Goal: Information Seeking & Learning: Learn about a topic

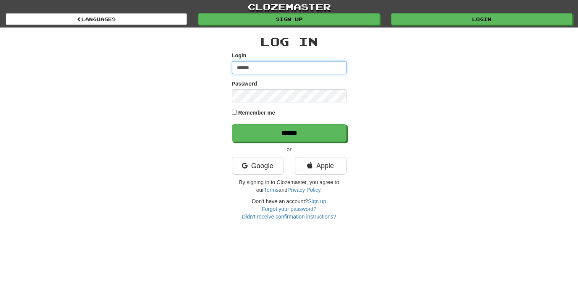
type input "******"
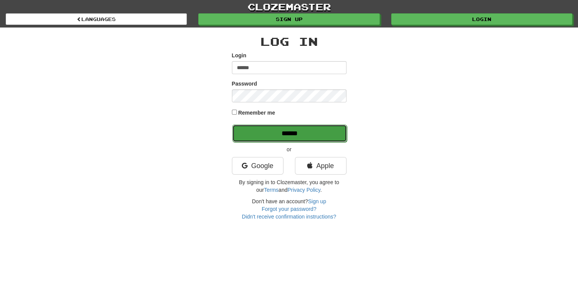
click at [307, 136] on input "******" at bounding box center [289, 134] width 115 height 18
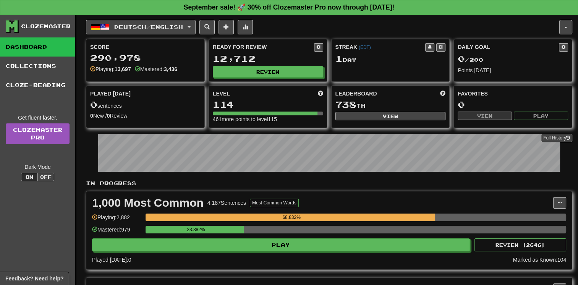
click at [192, 29] on button "Deutsch / English" at bounding box center [141, 27] width 110 height 15
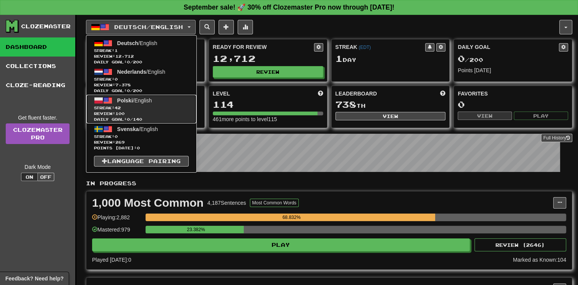
click at [174, 109] on span "Streak: 42" at bounding box center [141, 108] width 95 height 6
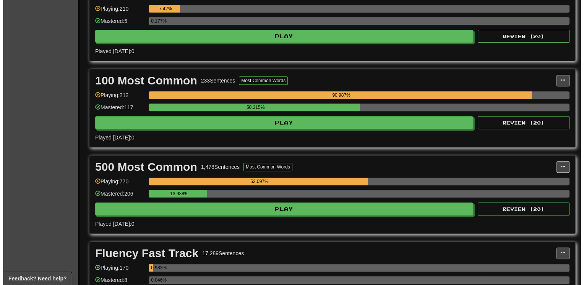
scroll to position [306, 0]
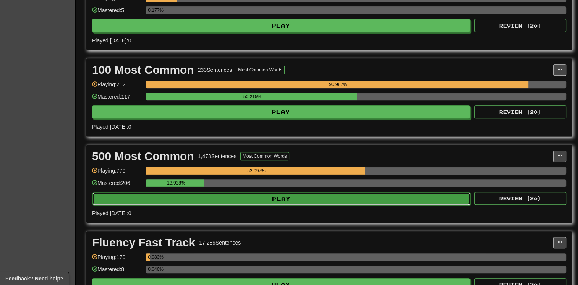
click at [373, 192] on button "Play" at bounding box center [281, 198] width 378 height 13
select select "**"
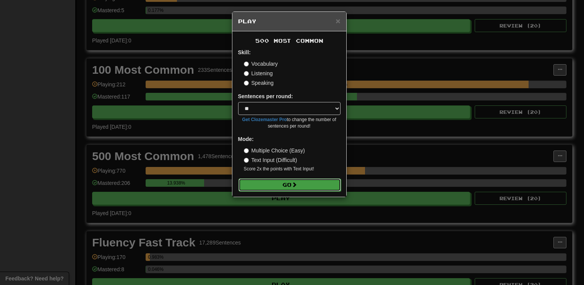
click at [307, 186] on button "Go" at bounding box center [289, 184] width 102 height 13
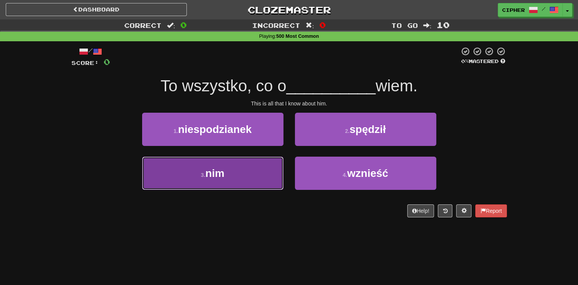
click at [259, 175] on button "3 . nim" at bounding box center [212, 173] width 141 height 33
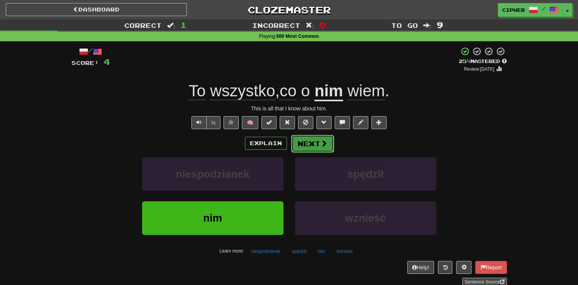
click at [313, 145] on button "Next" at bounding box center [312, 144] width 43 height 18
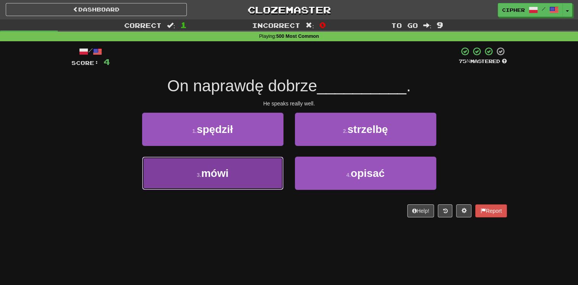
click at [256, 167] on button "3 . mówi" at bounding box center [212, 173] width 141 height 33
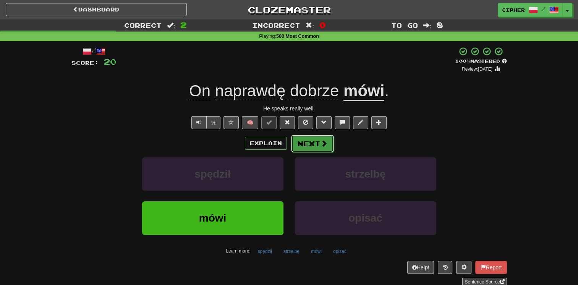
click at [318, 143] on button "Next" at bounding box center [312, 144] width 43 height 18
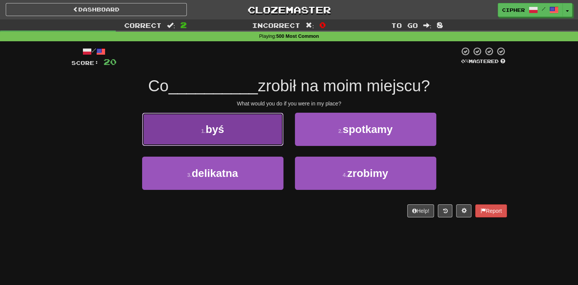
click at [248, 131] on button "1 . byś" at bounding box center [212, 129] width 141 height 33
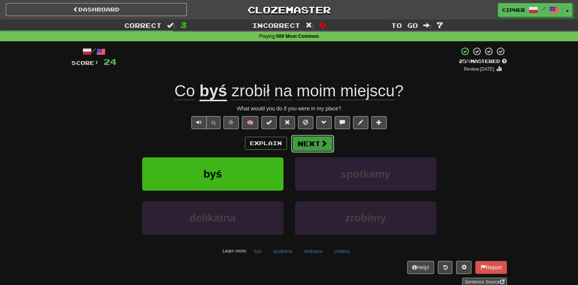
click at [327, 143] on button "Next" at bounding box center [312, 144] width 43 height 18
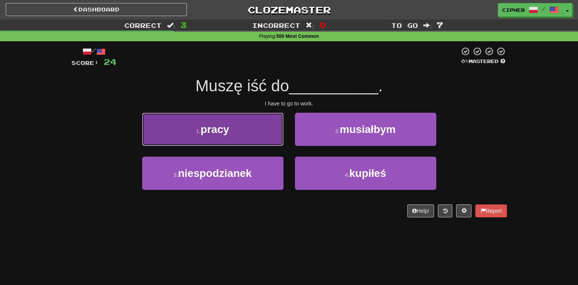
click at [238, 125] on button "1 . pracy" at bounding box center [212, 129] width 141 height 33
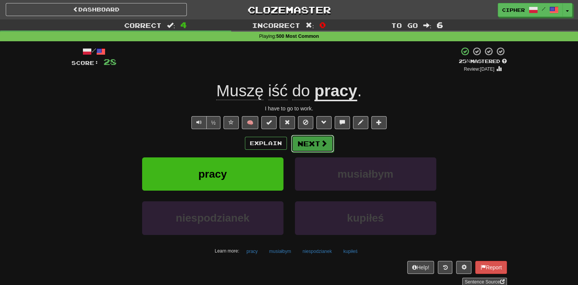
click at [304, 141] on button "Next" at bounding box center [312, 144] width 43 height 18
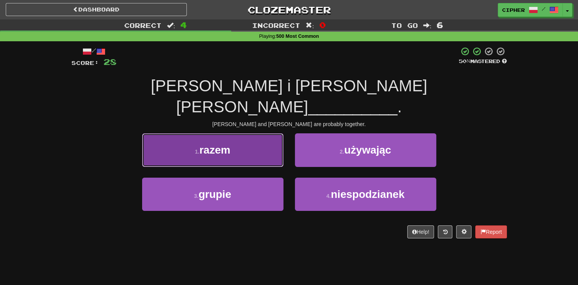
click at [264, 135] on button "1 . razem" at bounding box center [212, 149] width 141 height 33
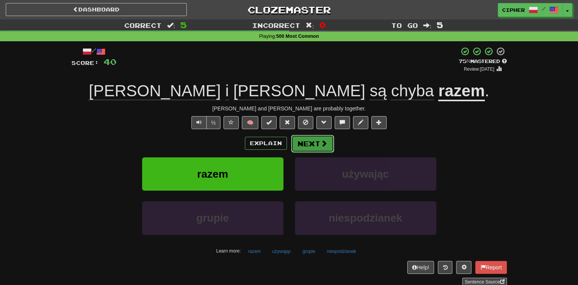
click at [324, 142] on span at bounding box center [324, 143] width 7 height 7
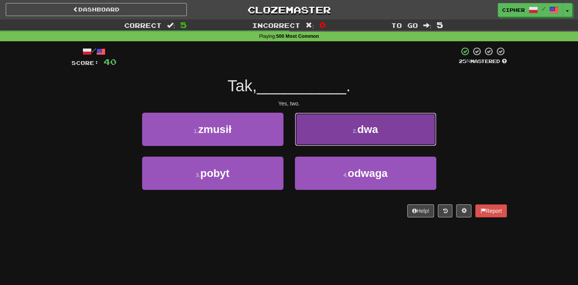
click at [316, 140] on button "2 . dwa" at bounding box center [365, 129] width 141 height 33
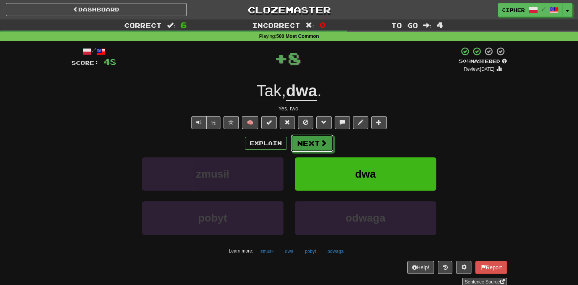
click at [316, 140] on button "Next" at bounding box center [312, 144] width 43 height 18
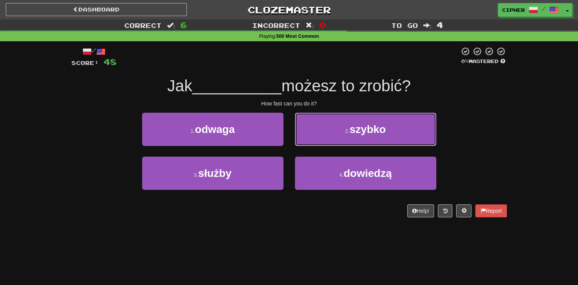
click at [316, 140] on button "2 . szybko" at bounding box center [365, 129] width 141 height 33
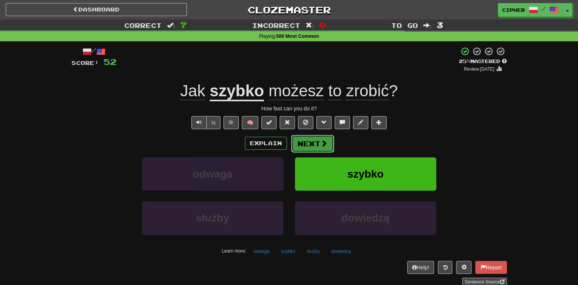
click at [308, 139] on button "Next" at bounding box center [312, 144] width 43 height 18
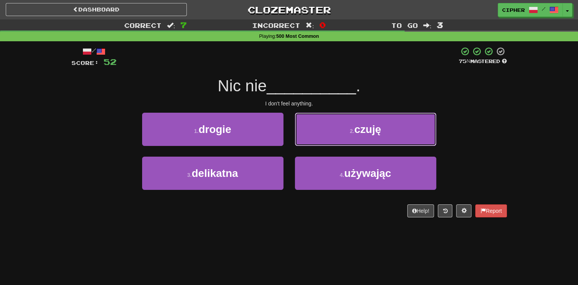
click at [308, 139] on button "2 . czuję" at bounding box center [365, 129] width 141 height 33
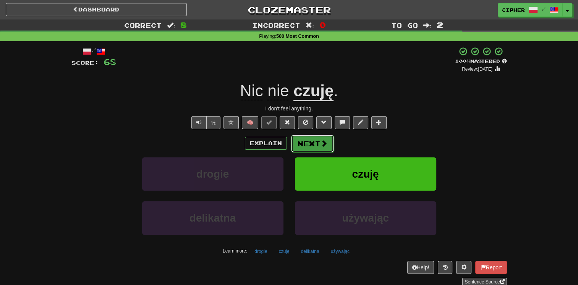
click at [304, 140] on button "Next" at bounding box center [312, 144] width 43 height 18
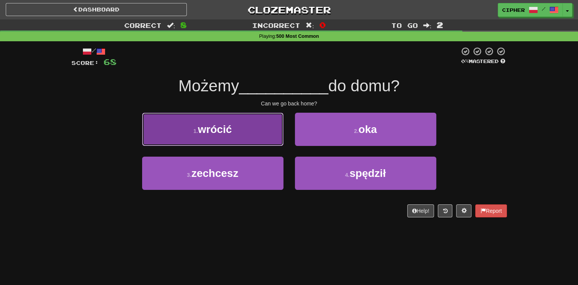
click at [263, 136] on button "1 . wrócić" at bounding box center [212, 129] width 141 height 33
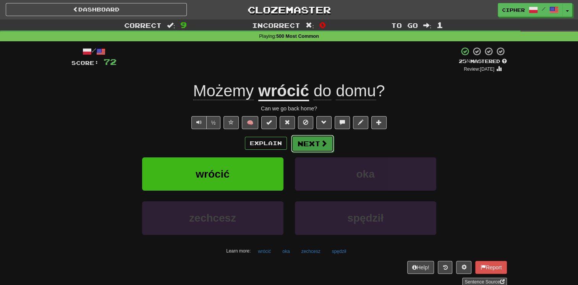
click at [305, 143] on button "Next" at bounding box center [312, 144] width 43 height 18
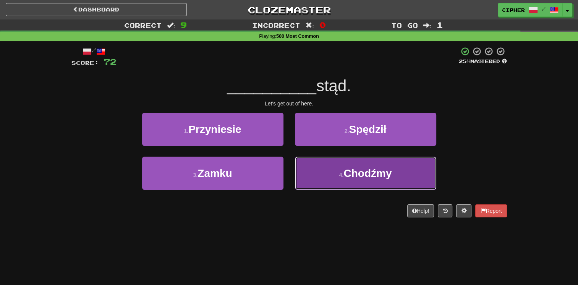
click at [312, 161] on button "4 . Chodźmy" at bounding box center [365, 173] width 141 height 33
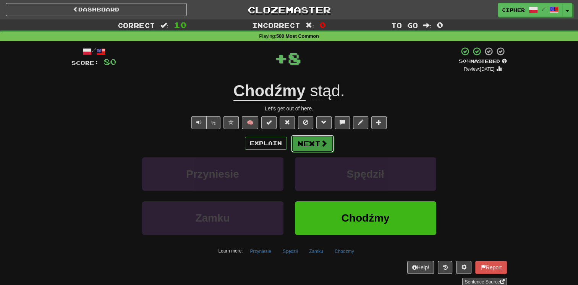
click at [303, 142] on button "Next" at bounding box center [312, 144] width 43 height 18
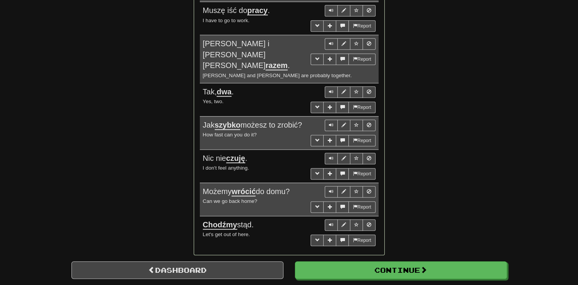
scroll to position [611, 0]
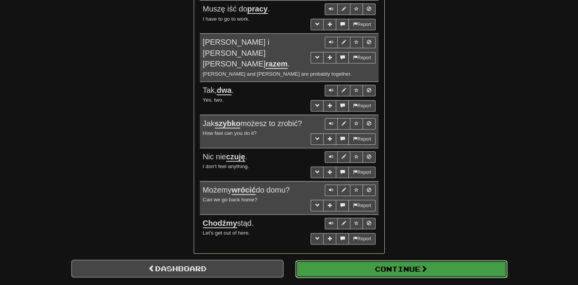
click at [344, 260] on button "Continue" at bounding box center [401, 269] width 212 height 18
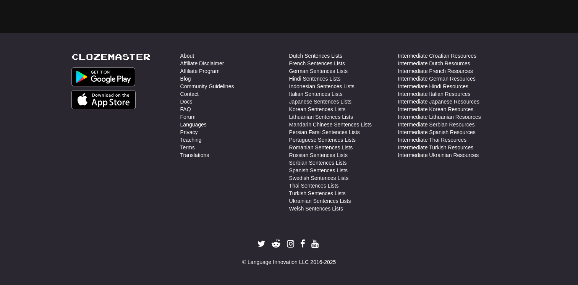
scroll to position [22, 0]
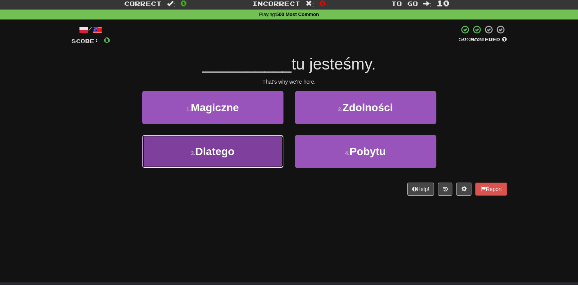
click at [241, 147] on button "3 . Dlatego" at bounding box center [212, 151] width 141 height 33
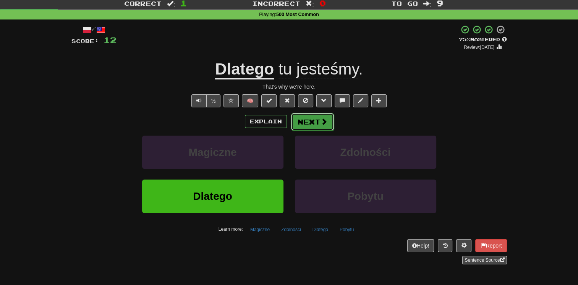
click at [312, 125] on button "Next" at bounding box center [312, 122] width 43 height 18
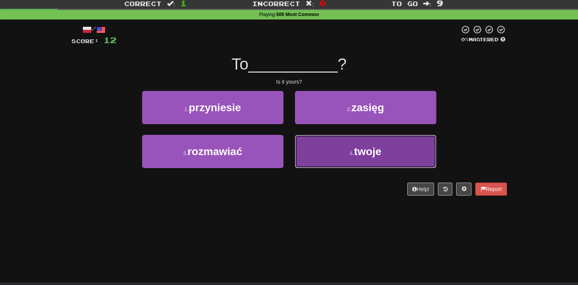
click at [317, 146] on button "4 . twoje" at bounding box center [365, 151] width 141 height 33
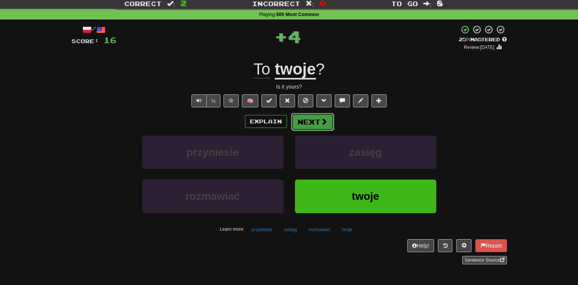
click at [305, 114] on button "Next" at bounding box center [312, 122] width 43 height 18
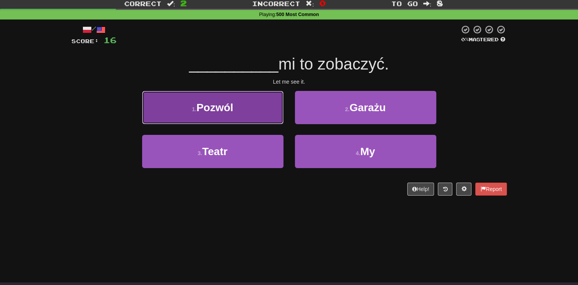
click at [242, 109] on button "1 . Pozwól" at bounding box center [212, 107] width 141 height 33
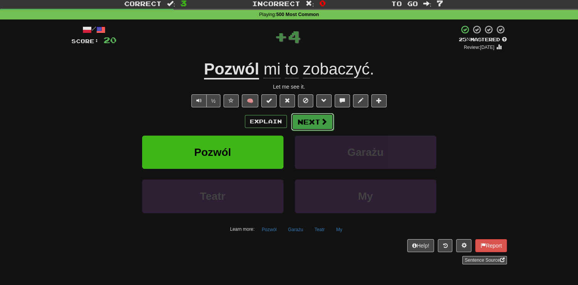
click at [295, 120] on button "Next" at bounding box center [312, 122] width 43 height 18
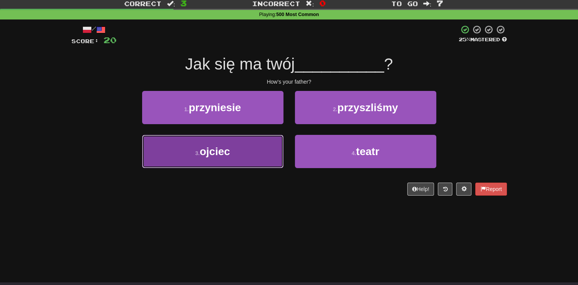
click at [256, 143] on button "3 . ojciec" at bounding box center [212, 151] width 141 height 33
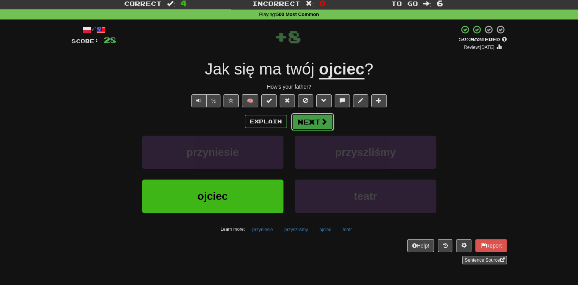
click at [311, 123] on button "Next" at bounding box center [312, 122] width 43 height 18
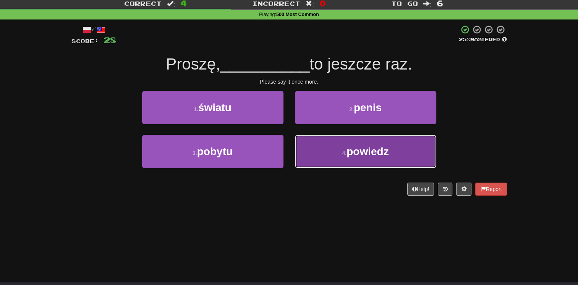
click at [310, 152] on button "4 . powiedz" at bounding box center [365, 151] width 141 height 33
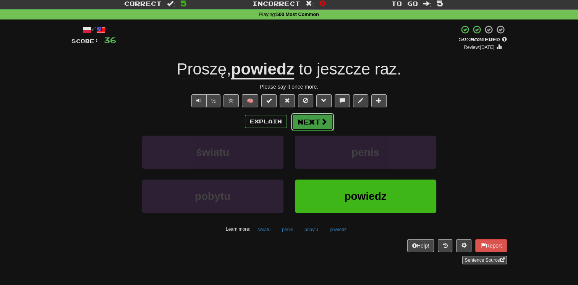
click at [314, 125] on button "Next" at bounding box center [312, 122] width 43 height 18
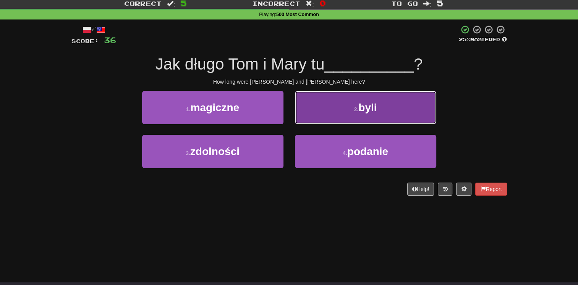
click at [309, 113] on button "2 . byli" at bounding box center [365, 107] width 141 height 33
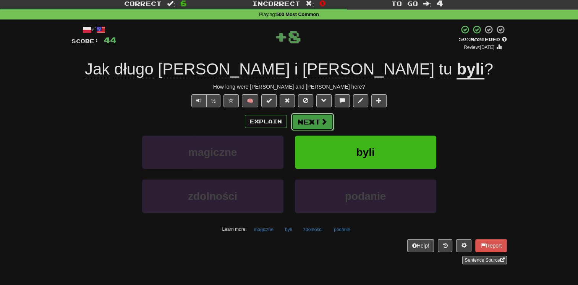
click at [304, 117] on button "Next" at bounding box center [312, 122] width 43 height 18
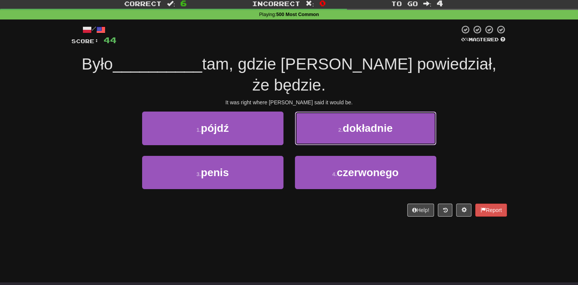
click at [304, 117] on button "2 . dokładnie" at bounding box center [365, 128] width 141 height 33
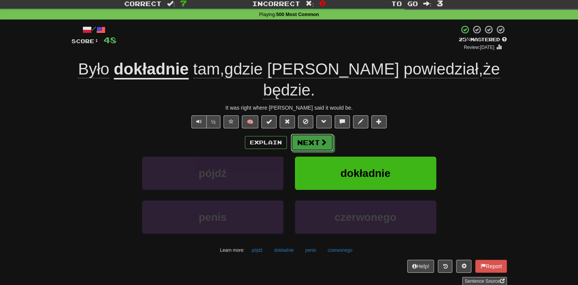
click at [304, 134] on button "Next" at bounding box center [312, 143] width 43 height 18
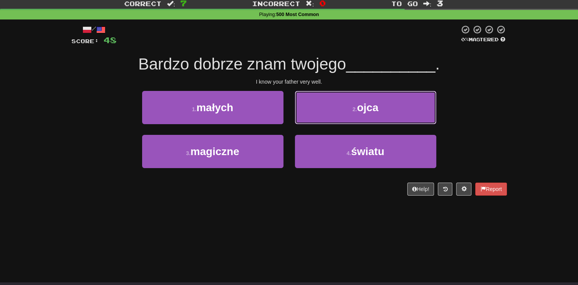
click at [304, 117] on button "2 . ojca" at bounding box center [365, 107] width 141 height 33
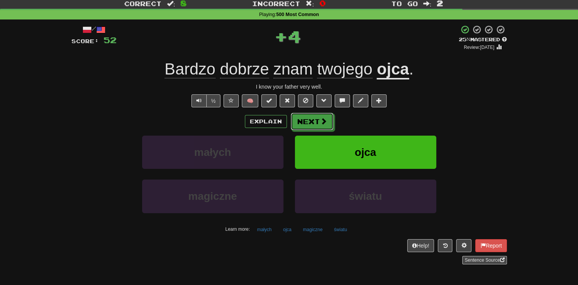
click at [304, 117] on button "Next" at bounding box center [312, 122] width 43 height 18
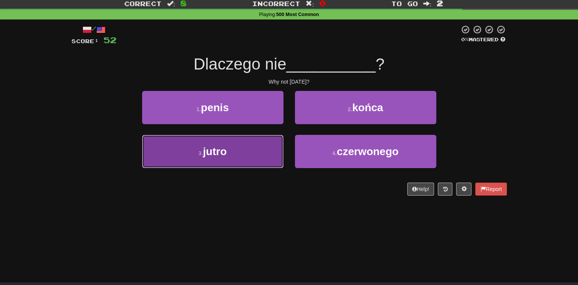
click at [263, 148] on button "3 . jutro" at bounding box center [212, 151] width 141 height 33
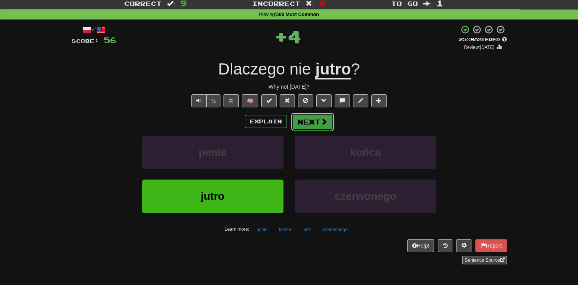
click at [301, 125] on button "Next" at bounding box center [312, 122] width 43 height 18
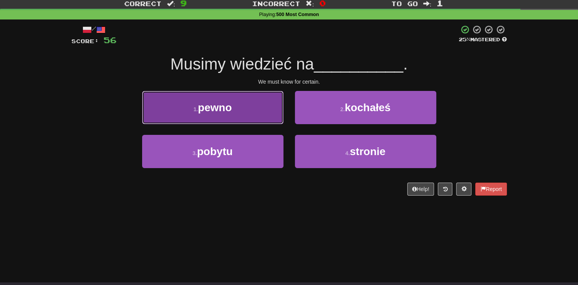
click at [262, 117] on button "1 . pewno" at bounding box center [212, 107] width 141 height 33
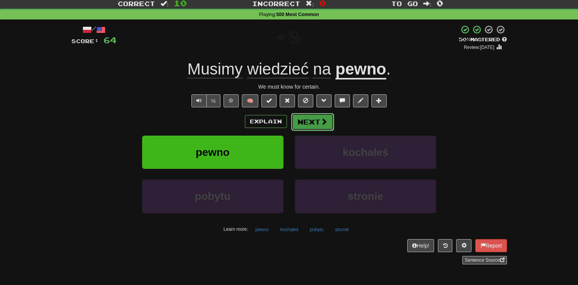
click at [310, 123] on button "Next" at bounding box center [312, 122] width 43 height 18
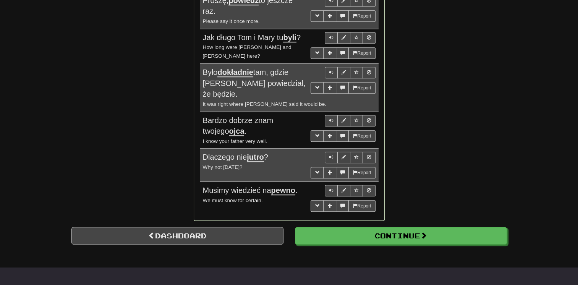
scroll to position [679, 0]
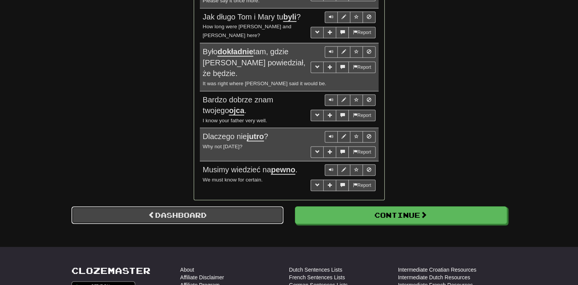
click at [172, 206] on link "Dashboard" at bounding box center [177, 215] width 212 height 18
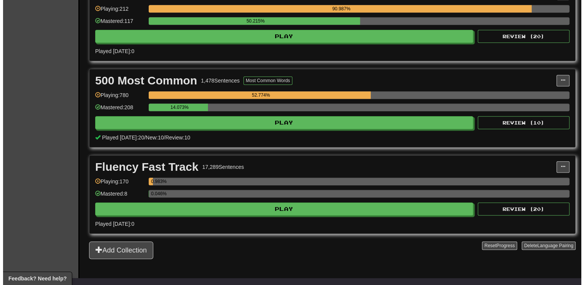
scroll to position [382, 0]
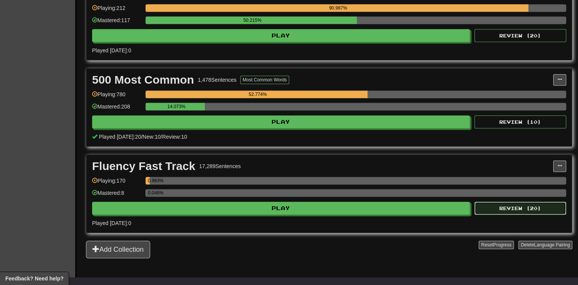
click at [487, 203] on button "Review ( 20 )" at bounding box center [521, 208] width 92 height 13
select select "**"
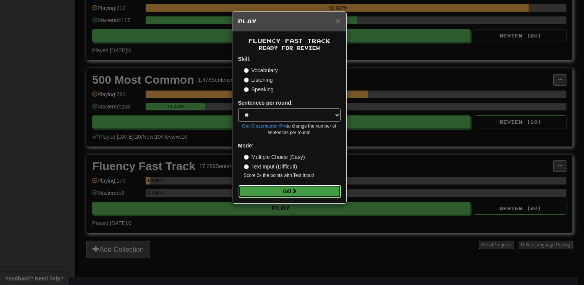
click at [313, 194] on button "Go" at bounding box center [289, 191] width 102 height 13
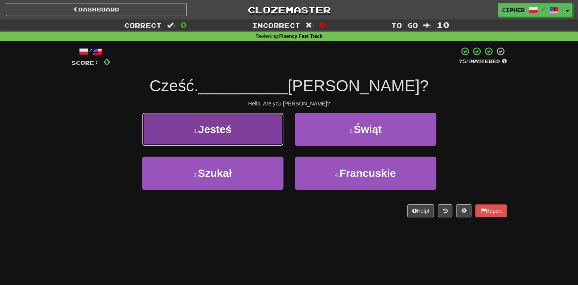
click at [235, 130] on button "1 . Jesteś" at bounding box center [212, 129] width 141 height 33
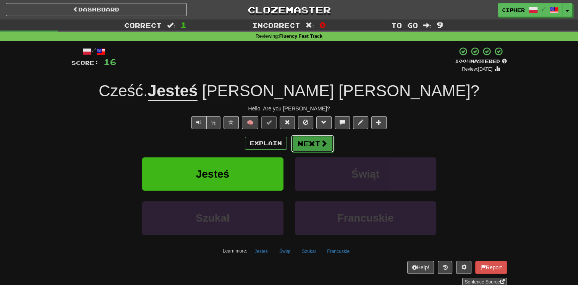
click at [300, 139] on button "Next" at bounding box center [312, 144] width 43 height 18
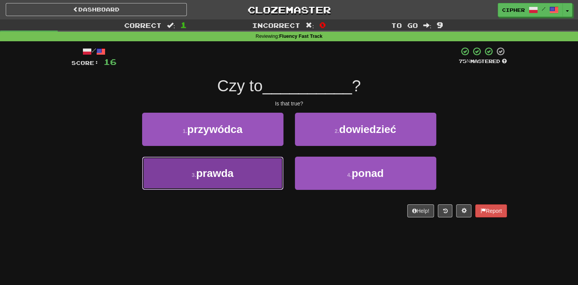
click at [241, 181] on button "3 . prawda" at bounding box center [212, 173] width 141 height 33
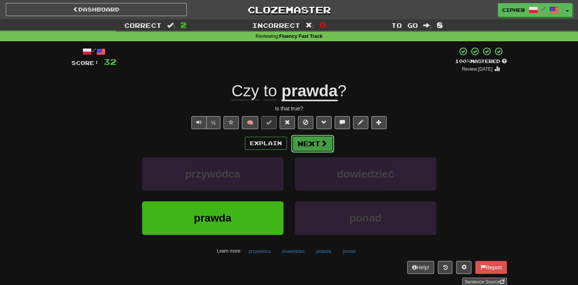
click at [299, 150] on button "Next" at bounding box center [312, 144] width 43 height 18
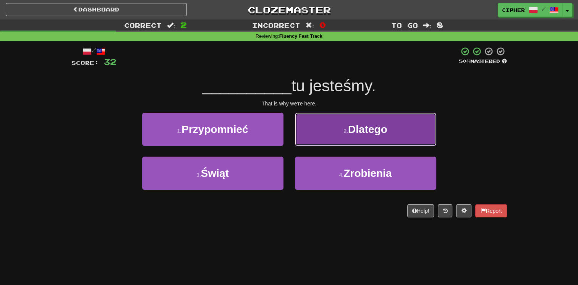
click at [311, 139] on button "2 . Dlatego" at bounding box center [365, 129] width 141 height 33
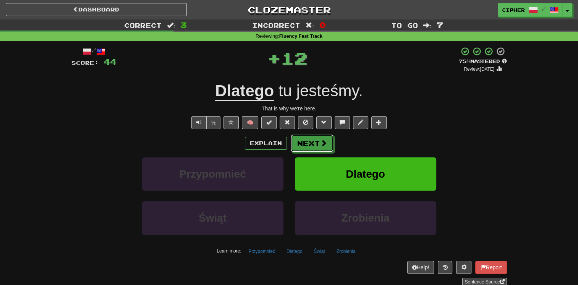
click at [311, 139] on button "Next" at bounding box center [312, 144] width 43 height 18
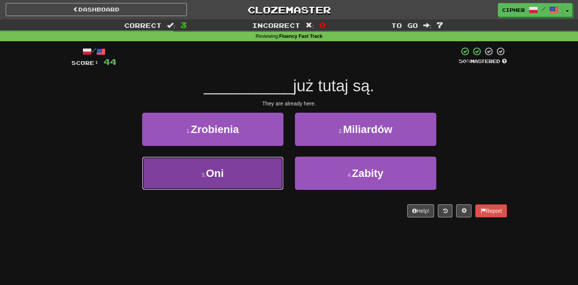
click at [258, 168] on button "3 . Oni" at bounding box center [212, 173] width 141 height 33
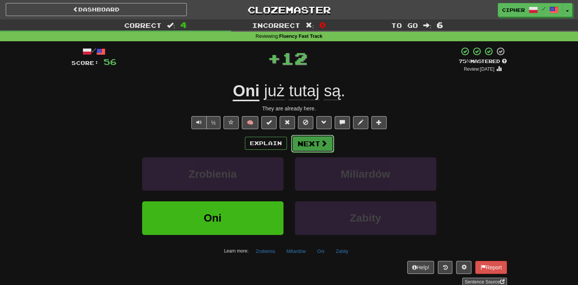
click at [296, 146] on button "Next" at bounding box center [312, 144] width 43 height 18
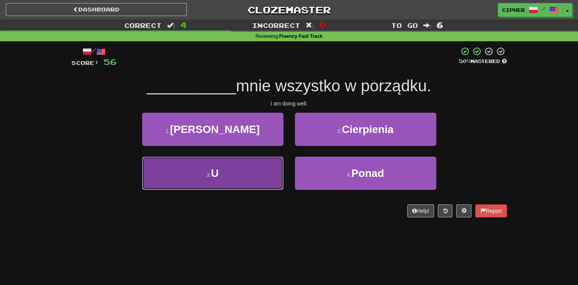
click at [240, 186] on button "3 . U" at bounding box center [212, 173] width 141 height 33
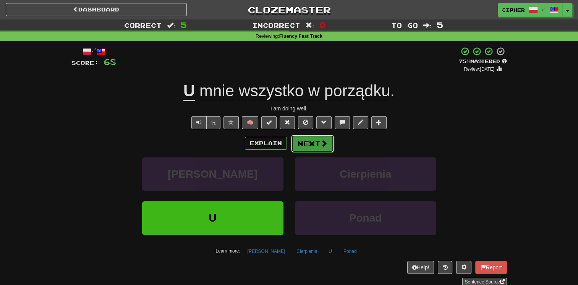
click at [306, 150] on button "Next" at bounding box center [312, 144] width 43 height 18
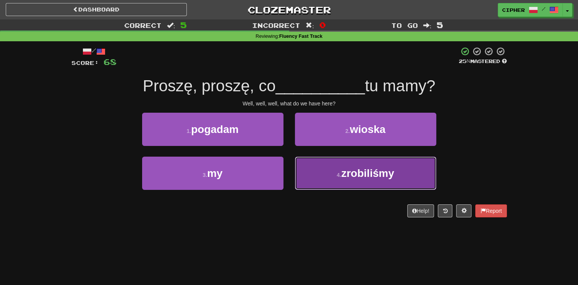
click at [311, 170] on button "4 . zrobiliśmy" at bounding box center [365, 173] width 141 height 33
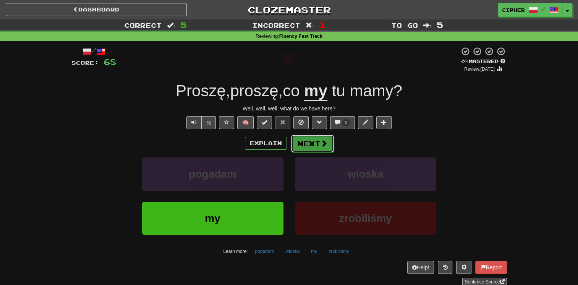
click at [304, 141] on button "Next" at bounding box center [312, 144] width 43 height 18
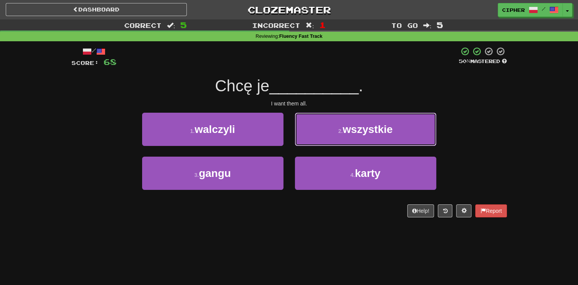
click at [304, 141] on button "2 . wszystkie" at bounding box center [365, 129] width 141 height 33
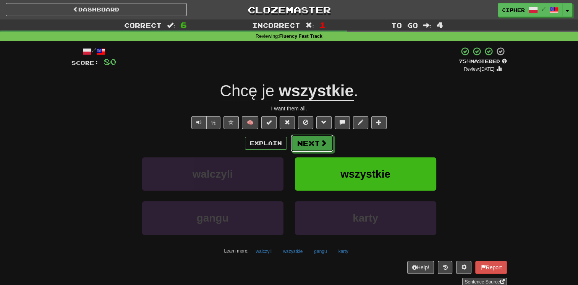
click at [304, 141] on button "Next" at bounding box center [312, 144] width 43 height 18
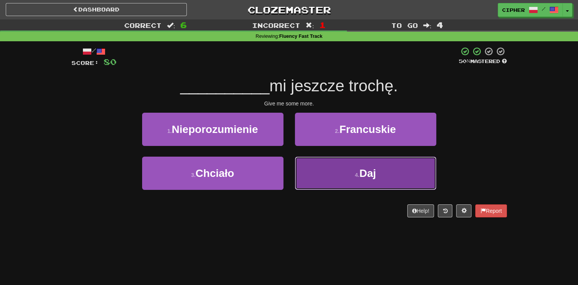
click at [308, 167] on button "4 . Daj" at bounding box center [365, 173] width 141 height 33
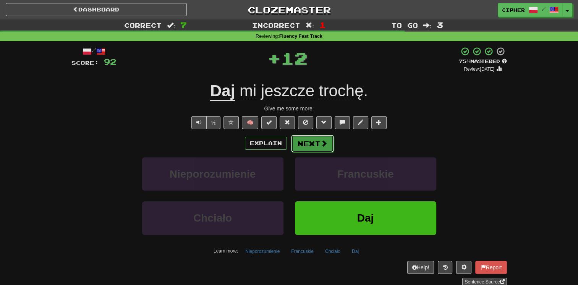
click at [298, 144] on button "Next" at bounding box center [312, 144] width 43 height 18
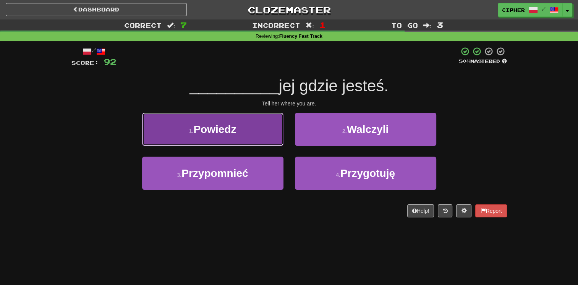
click at [264, 137] on button "1 . Powiedz" at bounding box center [212, 129] width 141 height 33
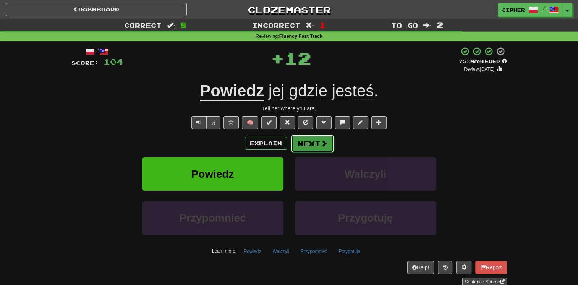
click at [295, 144] on button "Next" at bounding box center [312, 144] width 43 height 18
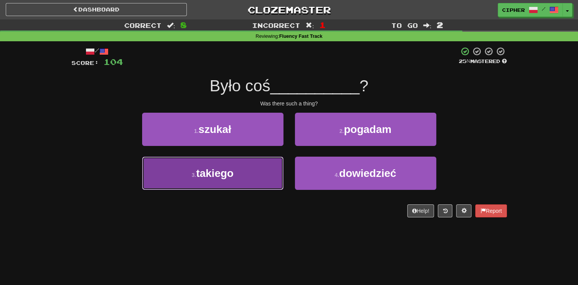
click at [270, 166] on button "3 . takiego" at bounding box center [212, 173] width 141 height 33
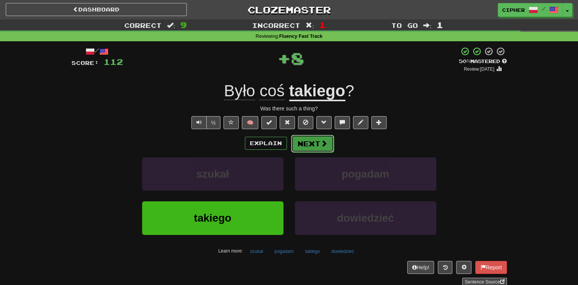
click at [315, 137] on button "Next" at bounding box center [312, 144] width 43 height 18
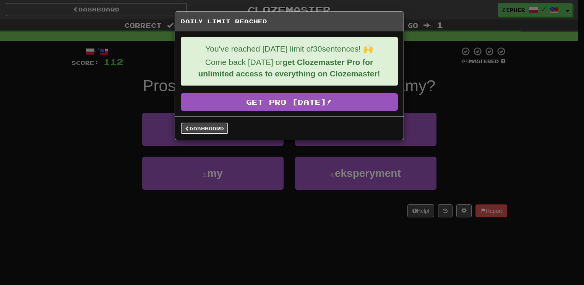
click at [211, 123] on link "Dashboard" at bounding box center [204, 128] width 47 height 11
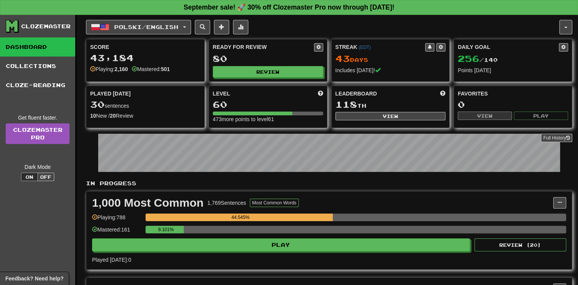
click at [169, 30] on button "Polski / English" at bounding box center [138, 27] width 105 height 15
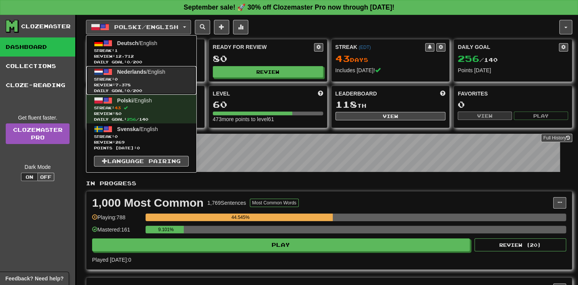
click at [160, 74] on link "Nederlands / English Streak: 0 Review: 7,378 Daily Goal: 0 / 200" at bounding box center [141, 80] width 110 height 29
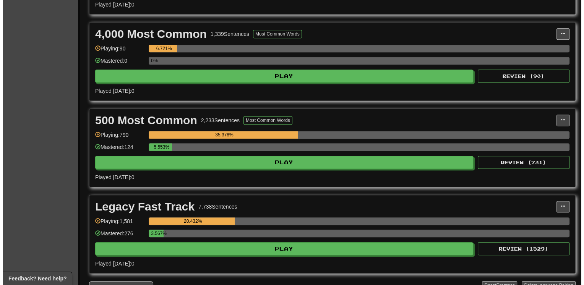
scroll to position [443, 0]
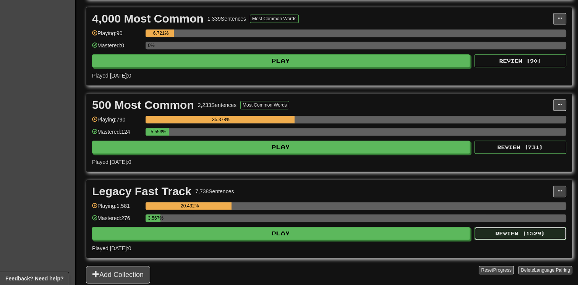
click at [503, 229] on button "Review ( 1529 )" at bounding box center [521, 233] width 92 height 13
select select "**"
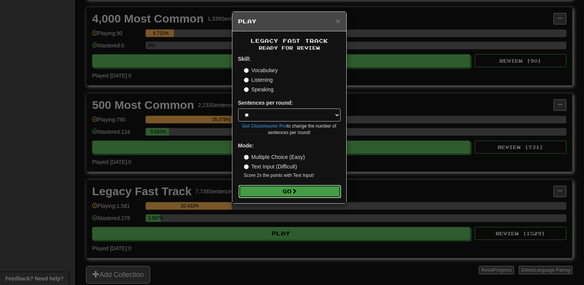
click at [318, 185] on button "Go" at bounding box center [289, 191] width 102 height 13
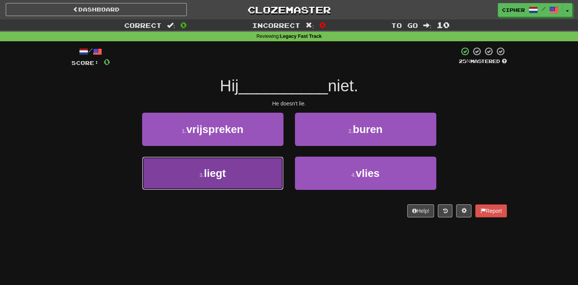
click at [253, 173] on button "3 . liegt" at bounding box center [212, 173] width 141 height 33
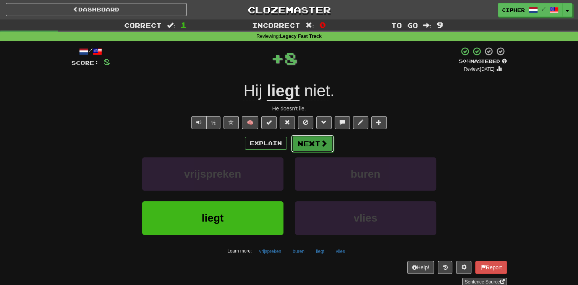
click at [312, 143] on button "Next" at bounding box center [312, 144] width 43 height 18
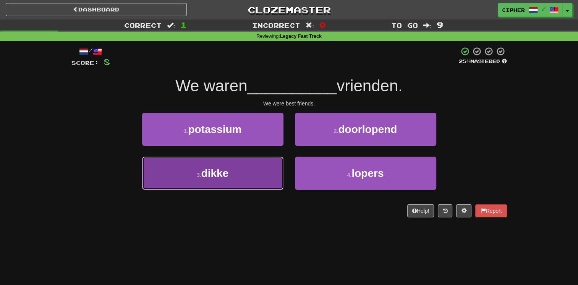
click at [258, 165] on button "3 . dikke" at bounding box center [212, 173] width 141 height 33
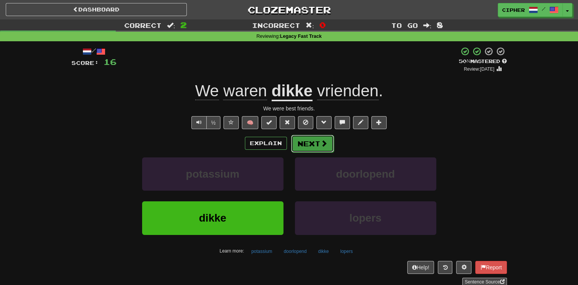
click at [306, 144] on button "Next" at bounding box center [312, 144] width 43 height 18
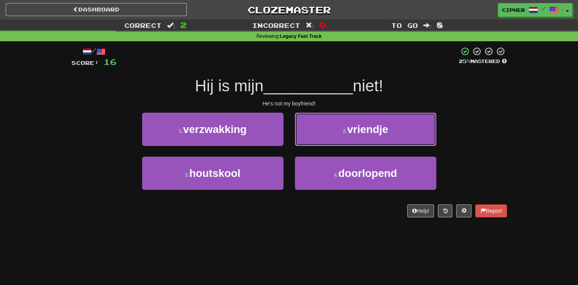
click at [306, 144] on button "2 . vriendje" at bounding box center [365, 129] width 141 height 33
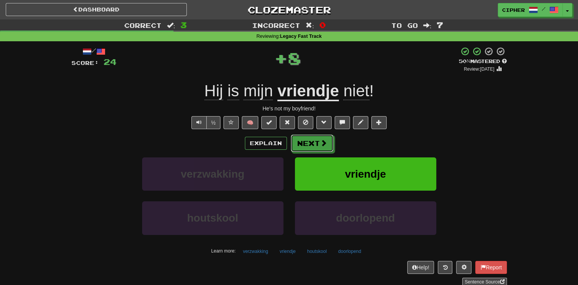
click at [306, 144] on button "Next" at bounding box center [312, 144] width 43 height 18
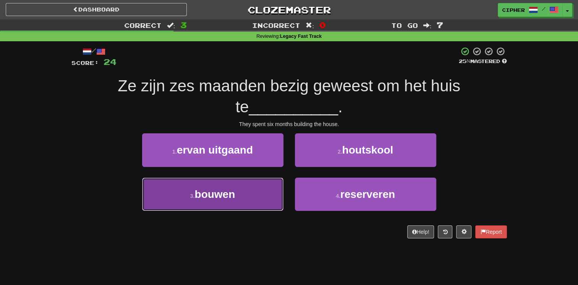
click at [254, 185] on button "3 . bouwen" at bounding box center [212, 194] width 141 height 33
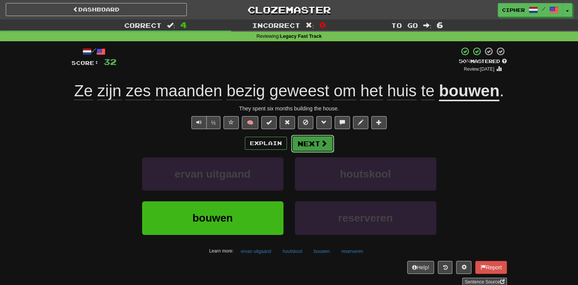
click at [326, 144] on span at bounding box center [324, 143] width 7 height 7
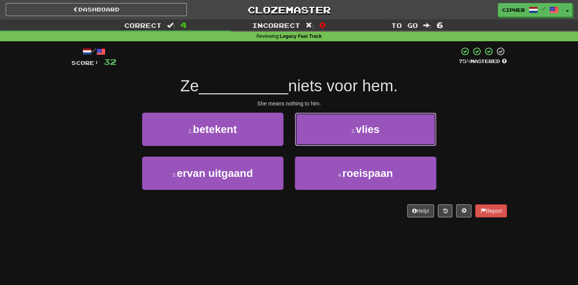
click at [326, 144] on button "2 . vlies" at bounding box center [365, 129] width 141 height 33
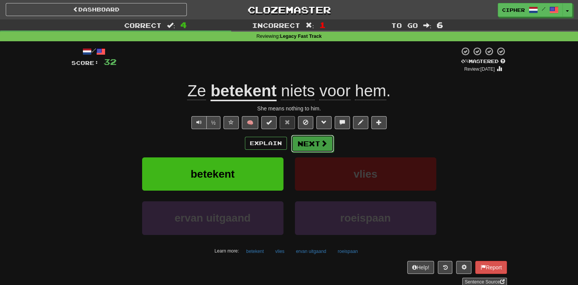
click at [296, 141] on button "Next" at bounding box center [312, 144] width 43 height 18
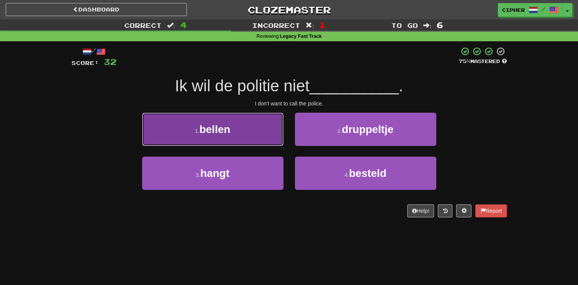
click at [269, 136] on button "1 . bellen" at bounding box center [212, 129] width 141 height 33
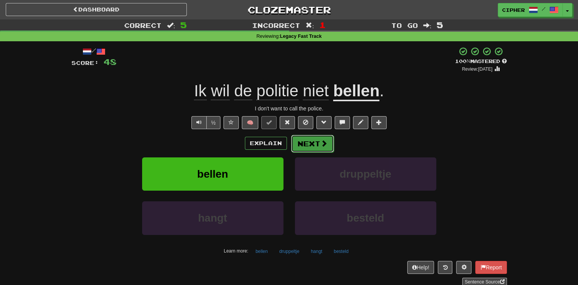
click at [303, 141] on button "Next" at bounding box center [312, 144] width 43 height 18
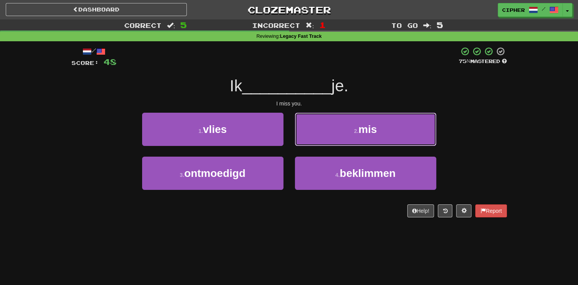
click at [303, 141] on button "2 . mis" at bounding box center [365, 129] width 141 height 33
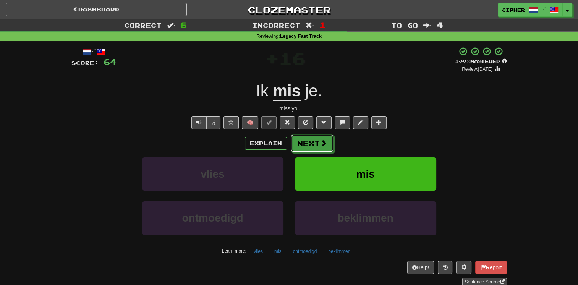
click at [303, 141] on button "Next" at bounding box center [312, 144] width 43 height 18
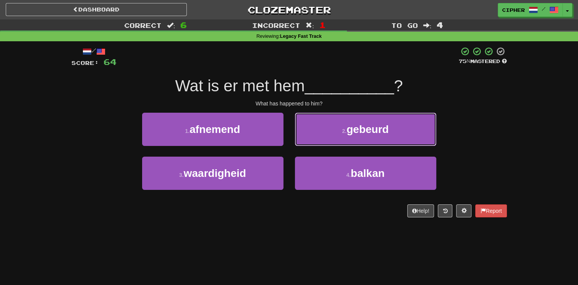
click at [303, 141] on button "2 . gebeurd" at bounding box center [365, 129] width 141 height 33
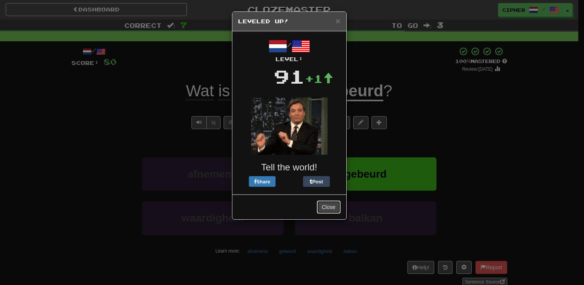
click at [324, 209] on button "Close" at bounding box center [329, 207] width 24 height 13
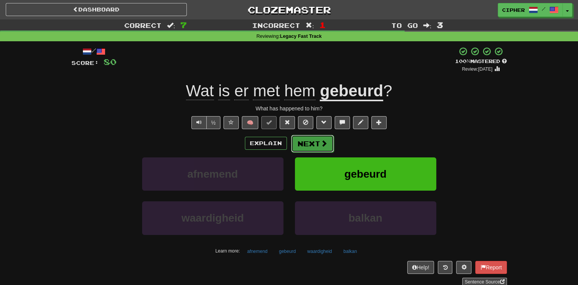
click at [312, 149] on button "Next" at bounding box center [312, 144] width 43 height 18
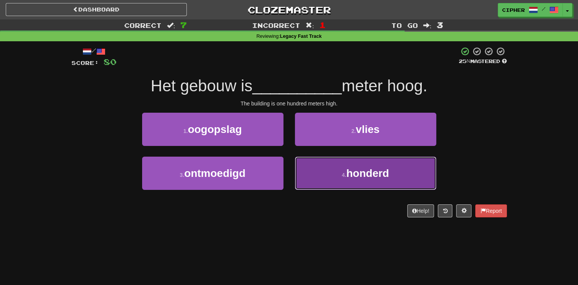
click at [312, 167] on button "4 . honderd" at bounding box center [365, 173] width 141 height 33
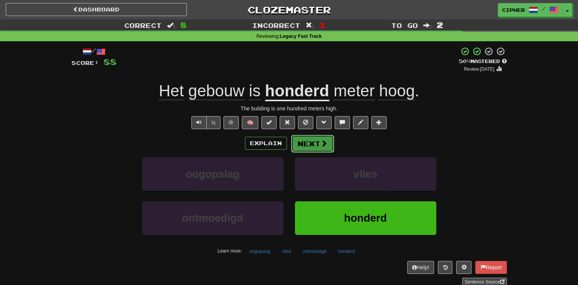
click at [308, 141] on button "Next" at bounding box center [312, 144] width 43 height 18
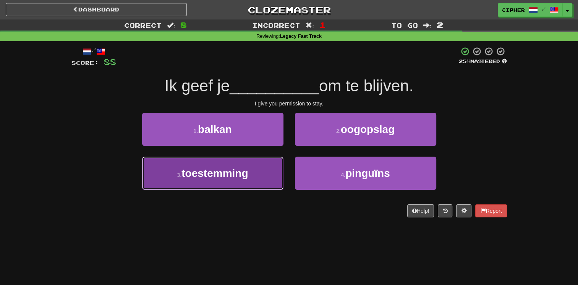
click at [252, 160] on button "3 . toestemming" at bounding box center [212, 173] width 141 height 33
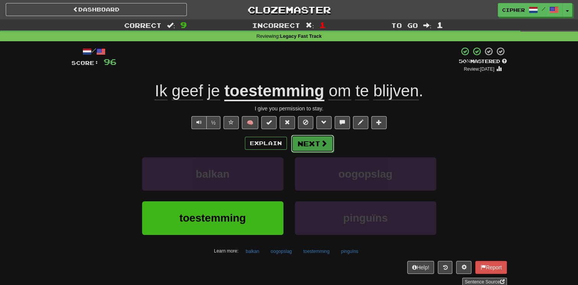
click at [326, 143] on span at bounding box center [324, 143] width 7 height 7
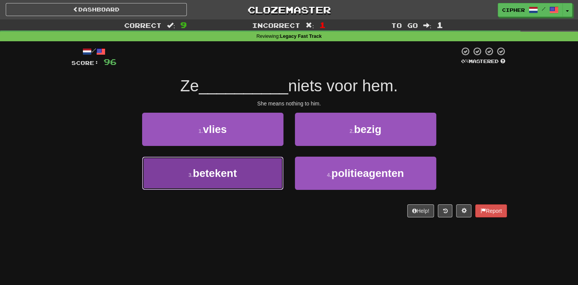
click at [246, 181] on button "3 . betekent" at bounding box center [212, 173] width 141 height 33
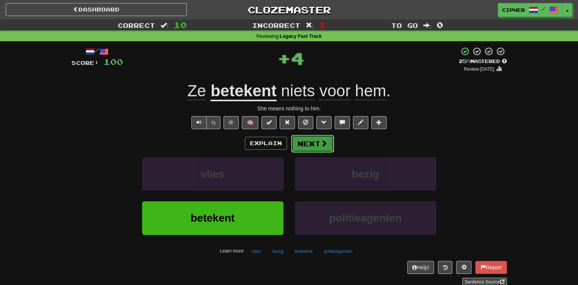
click at [302, 144] on button "Next" at bounding box center [312, 144] width 43 height 18
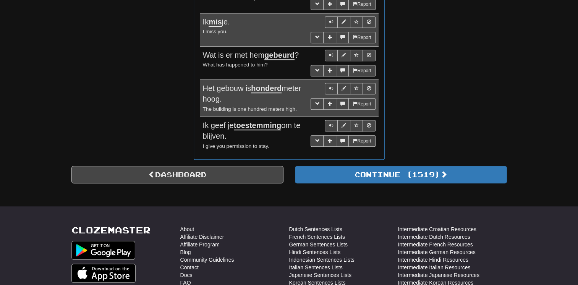
scroll to position [718, 0]
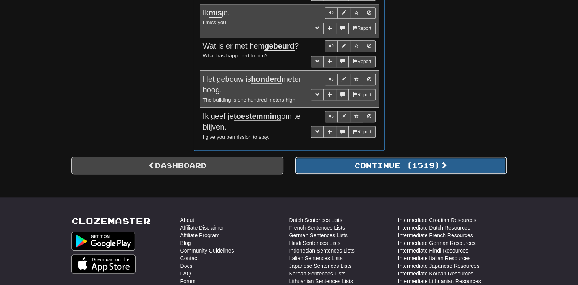
click at [348, 167] on button "Continue ( 1519 )" at bounding box center [401, 166] width 212 height 18
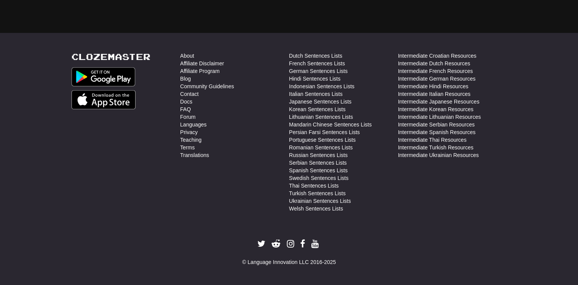
scroll to position [22, 0]
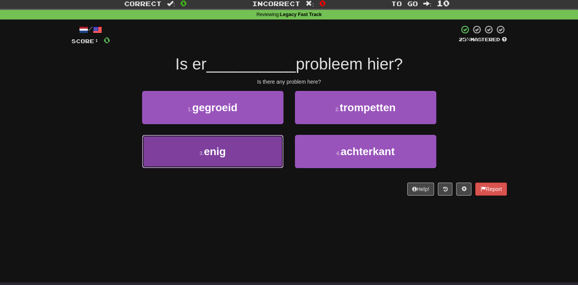
click at [227, 143] on button "3 . enig" at bounding box center [212, 151] width 141 height 33
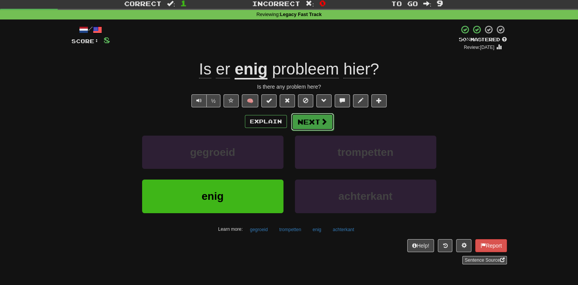
click at [306, 122] on button "Next" at bounding box center [312, 122] width 43 height 18
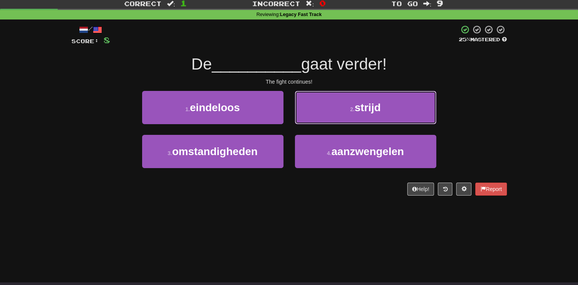
click at [306, 122] on button "2 . strijd" at bounding box center [365, 107] width 141 height 33
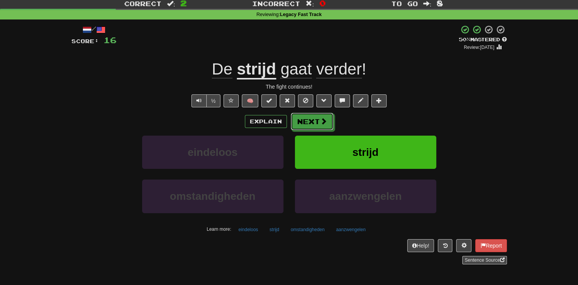
click at [306, 122] on button "Next" at bounding box center [312, 122] width 43 height 18
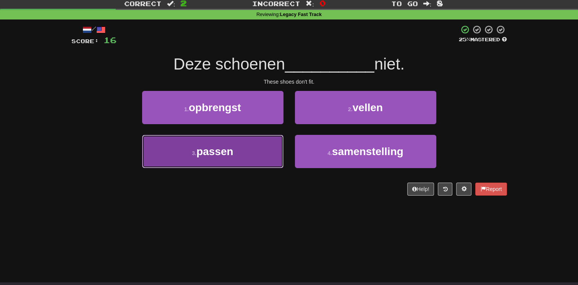
click at [272, 136] on button "3 . passen" at bounding box center [212, 151] width 141 height 33
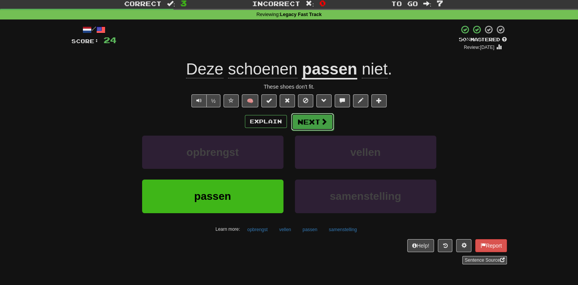
click at [306, 128] on button "Next" at bounding box center [312, 122] width 43 height 18
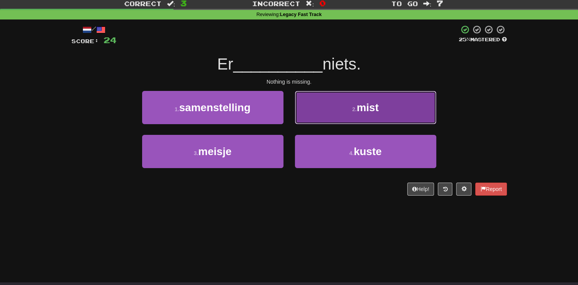
click at [310, 118] on button "2 . mist" at bounding box center [365, 107] width 141 height 33
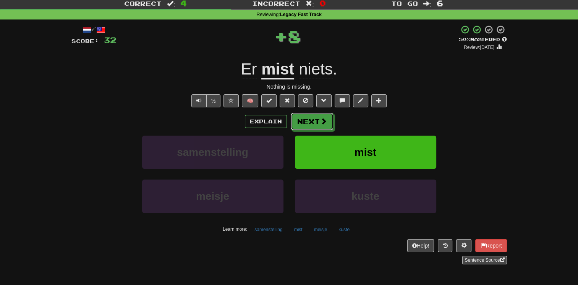
click at [310, 118] on button "Next" at bounding box center [312, 122] width 43 height 18
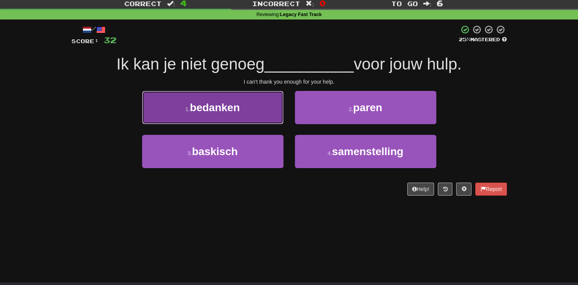
click at [250, 117] on button "1 . bedanken" at bounding box center [212, 107] width 141 height 33
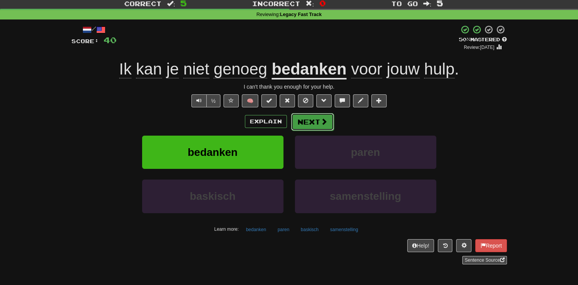
click at [317, 122] on button "Next" at bounding box center [312, 122] width 43 height 18
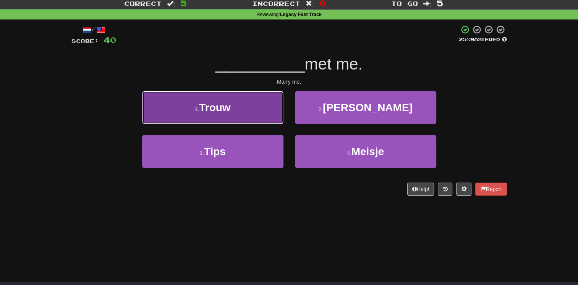
click at [252, 112] on button "1 . Trouw" at bounding box center [212, 107] width 141 height 33
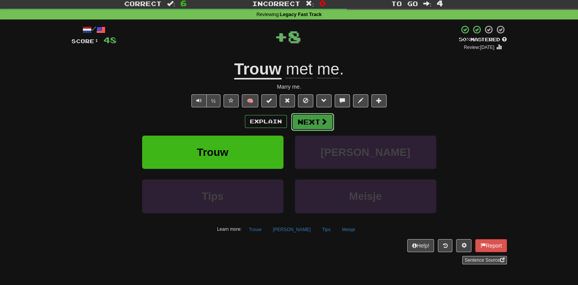
click at [311, 117] on button "Next" at bounding box center [312, 122] width 43 height 18
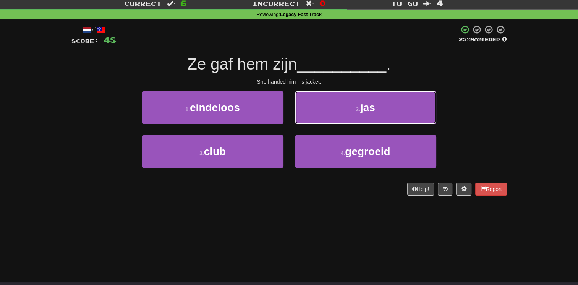
click at [311, 117] on button "2 . jas" at bounding box center [365, 107] width 141 height 33
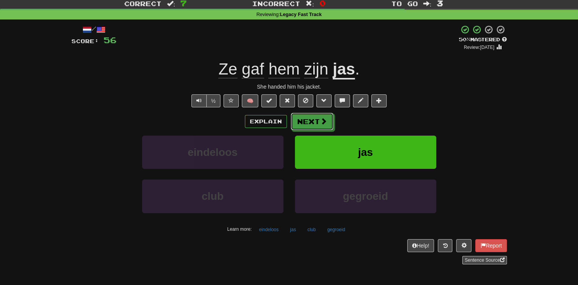
click at [311, 117] on button "Next" at bounding box center [312, 122] width 43 height 18
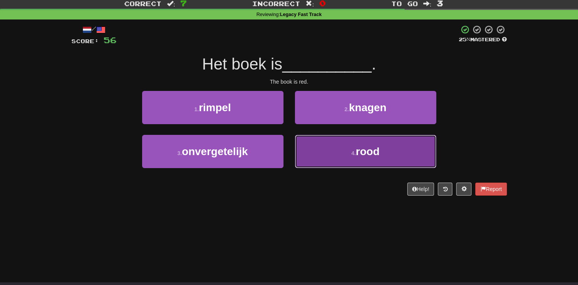
click at [319, 144] on button "4 . rood" at bounding box center [365, 151] width 141 height 33
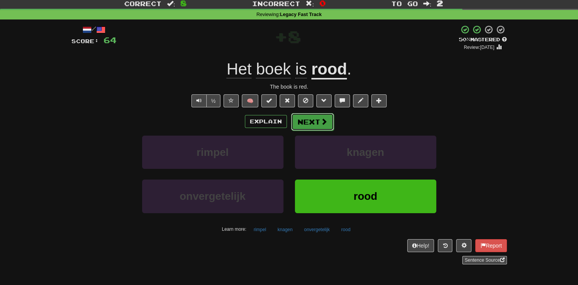
click at [324, 118] on span at bounding box center [324, 121] width 7 height 7
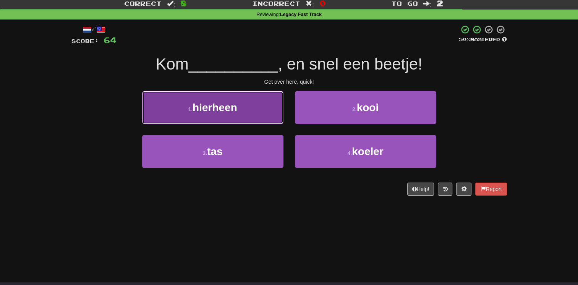
click at [259, 112] on button "1 . hierheen" at bounding box center [212, 107] width 141 height 33
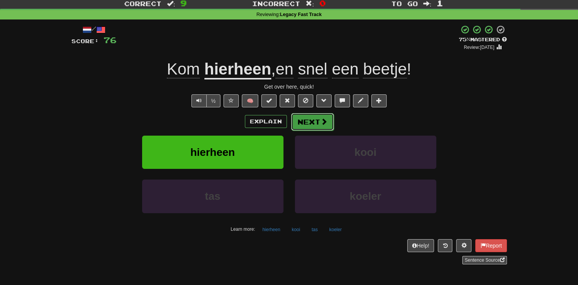
click at [307, 117] on button "Next" at bounding box center [312, 122] width 43 height 18
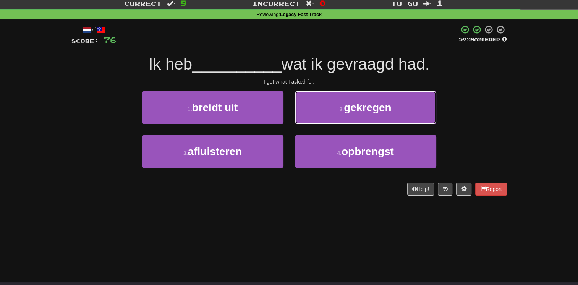
click at [307, 117] on button "2 . gekregen" at bounding box center [365, 107] width 141 height 33
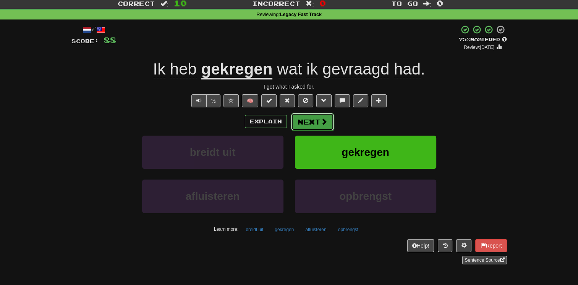
click at [292, 124] on button "Next" at bounding box center [312, 122] width 43 height 18
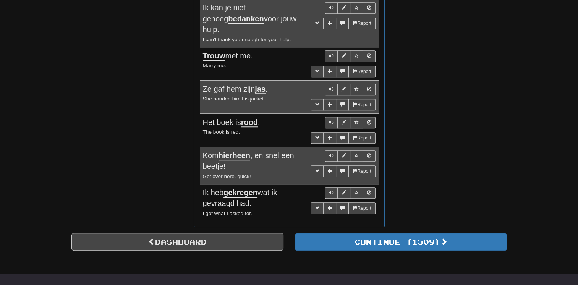
scroll to position [648, 0]
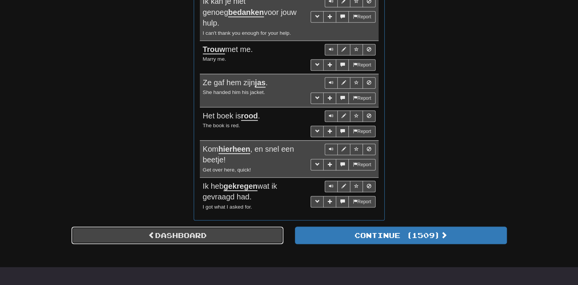
click at [235, 227] on link "Dashboard" at bounding box center [177, 236] width 212 height 18
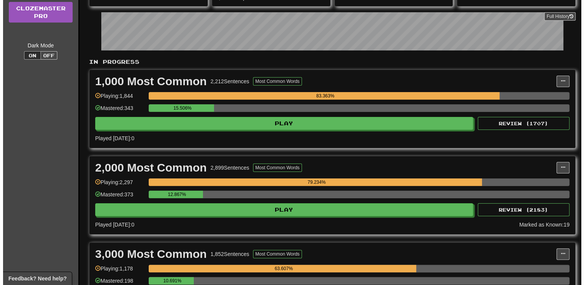
scroll to position [122, 0]
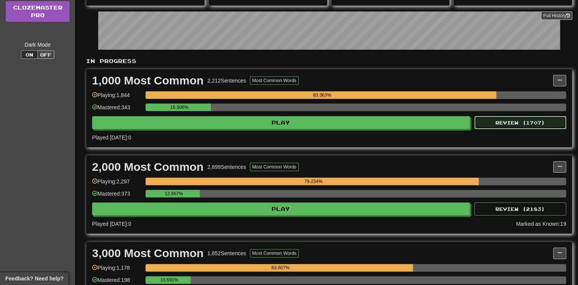
click at [494, 120] on button "Review ( 1707 )" at bounding box center [521, 122] width 92 height 13
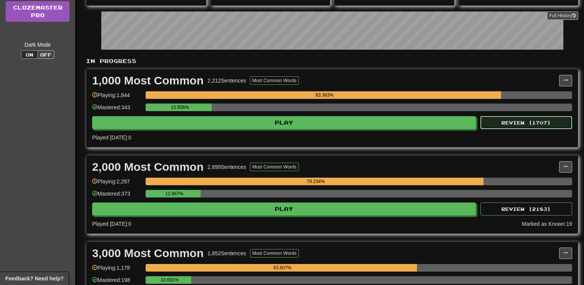
select select "**"
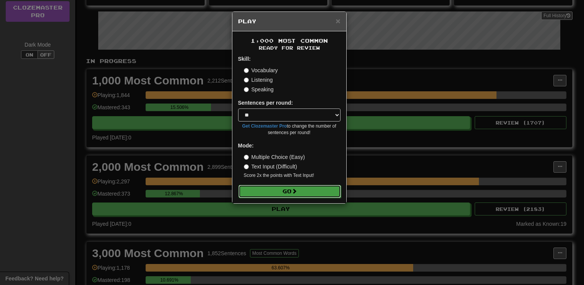
click at [303, 190] on button "Go" at bounding box center [289, 191] width 102 height 13
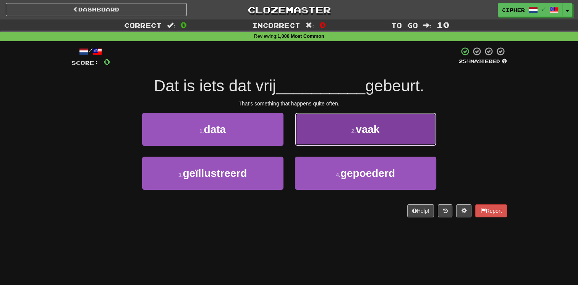
click at [321, 123] on button "2 . vaak" at bounding box center [365, 129] width 141 height 33
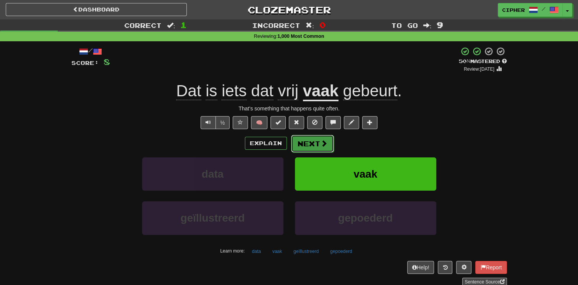
click at [311, 141] on button "Next" at bounding box center [312, 144] width 43 height 18
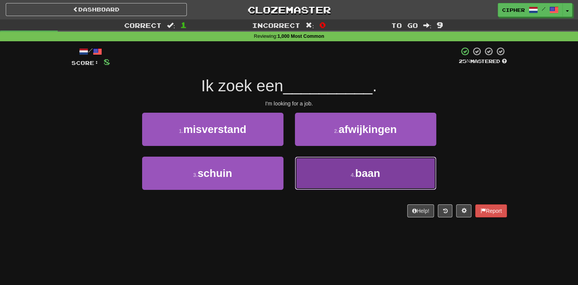
click at [316, 163] on button "4 . baan" at bounding box center [365, 173] width 141 height 33
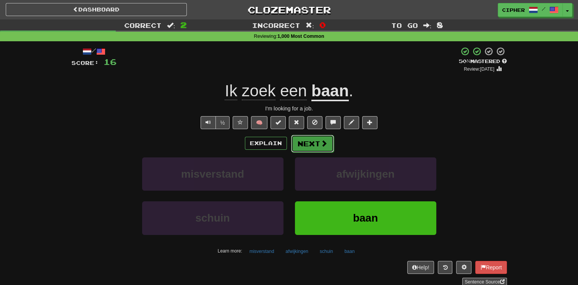
click at [298, 144] on button "Next" at bounding box center [312, 144] width 43 height 18
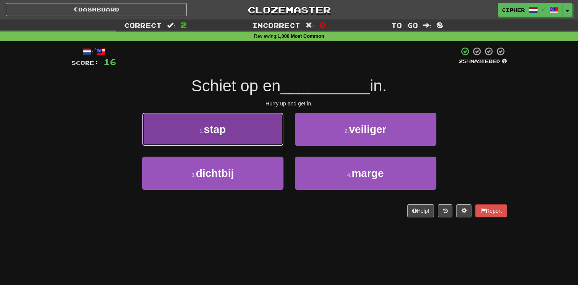
click at [247, 135] on button "1 . stap" at bounding box center [212, 129] width 141 height 33
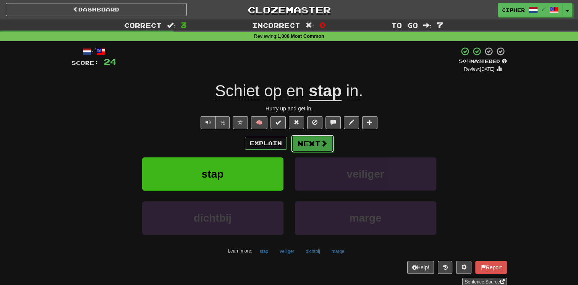
click at [309, 143] on button "Next" at bounding box center [312, 144] width 43 height 18
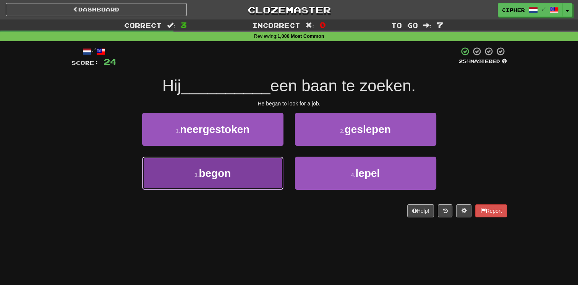
click at [248, 178] on button "3 . begon" at bounding box center [212, 173] width 141 height 33
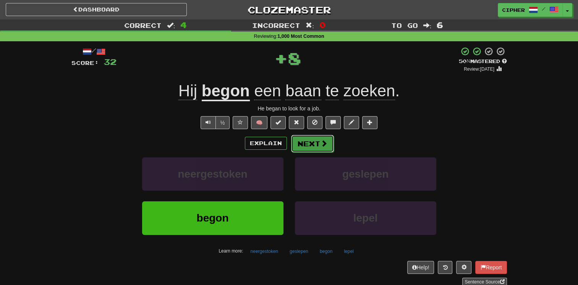
click at [321, 144] on span at bounding box center [324, 143] width 7 height 7
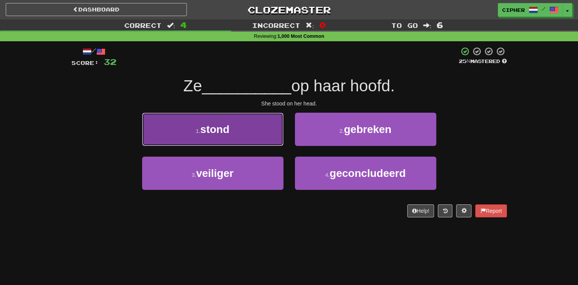
click at [252, 128] on button "1 . stond" at bounding box center [212, 129] width 141 height 33
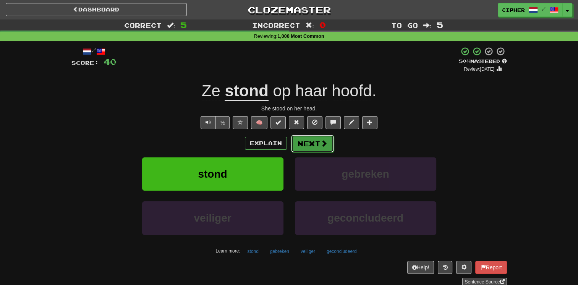
click at [311, 147] on button "Next" at bounding box center [312, 144] width 43 height 18
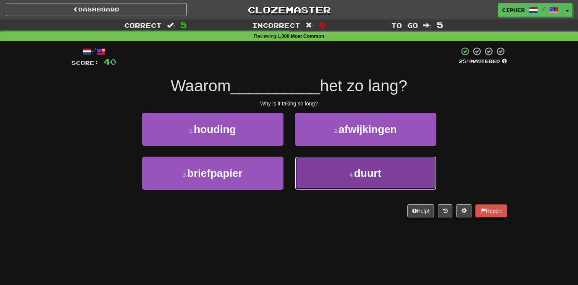
click at [318, 172] on button "4 . duurt" at bounding box center [365, 173] width 141 height 33
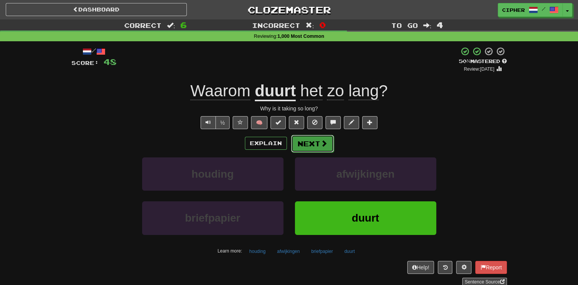
click at [312, 140] on button "Next" at bounding box center [312, 144] width 43 height 18
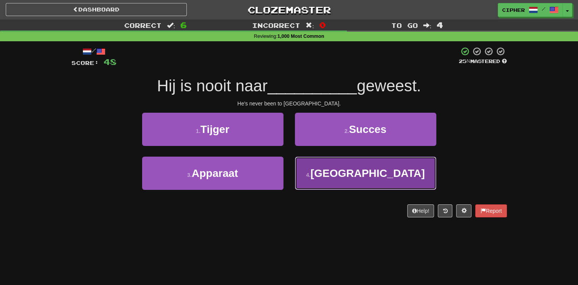
click at [316, 174] on button "4 . Amerika" at bounding box center [365, 173] width 141 height 33
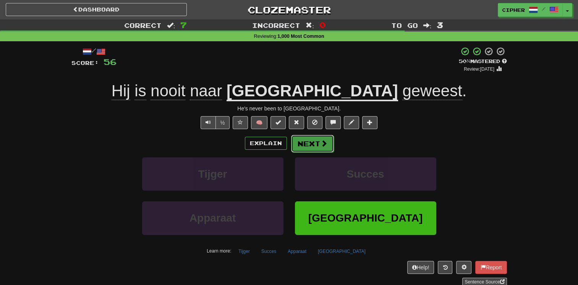
click at [299, 142] on button "Next" at bounding box center [312, 144] width 43 height 18
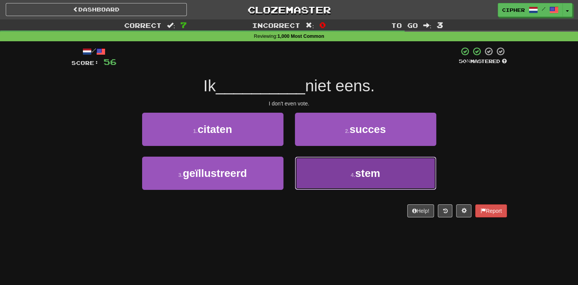
click at [310, 178] on button "4 . stem" at bounding box center [365, 173] width 141 height 33
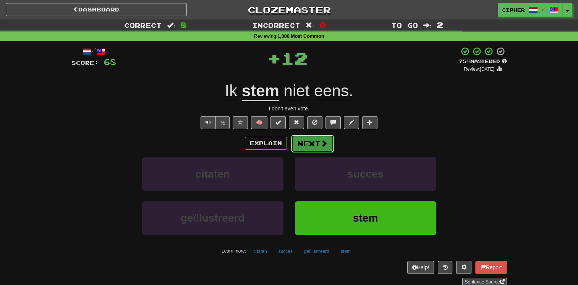
click at [297, 135] on button "Next" at bounding box center [312, 144] width 43 height 18
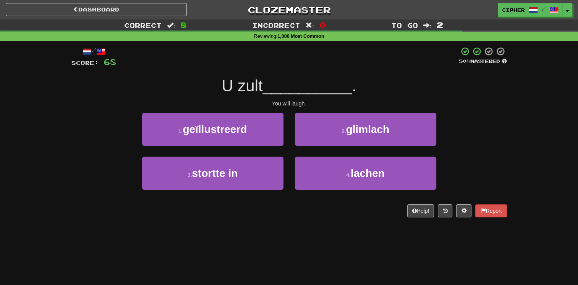
click at [319, 193] on div "4 . lachen" at bounding box center [365, 179] width 153 height 44
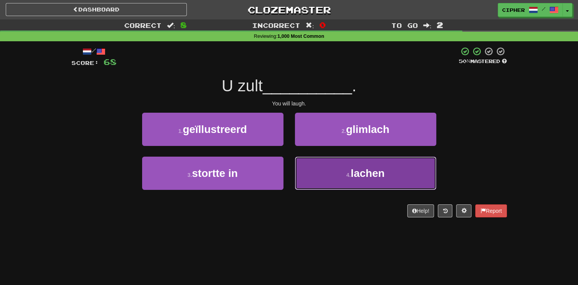
click at [319, 180] on button "4 . lachen" at bounding box center [365, 173] width 141 height 33
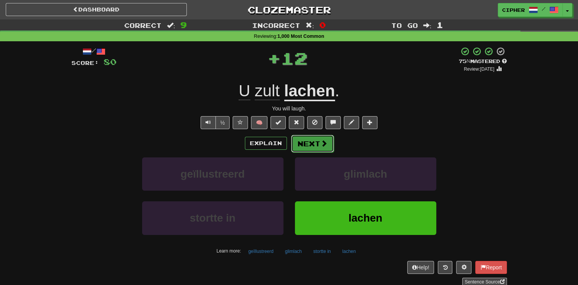
click at [312, 144] on button "Next" at bounding box center [312, 144] width 43 height 18
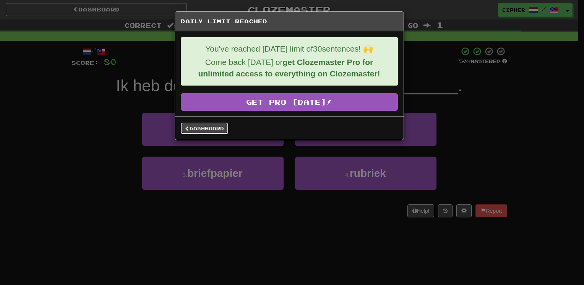
click at [220, 125] on link "Dashboard" at bounding box center [204, 128] width 47 height 11
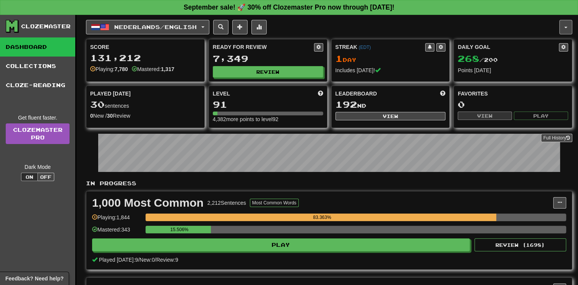
click at [567, 28] on button "button" at bounding box center [565, 27] width 13 height 15
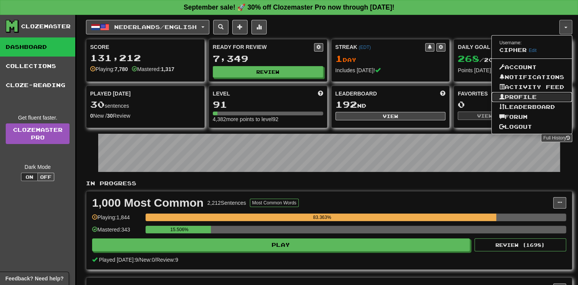
click at [527, 97] on link "Profile" at bounding box center [532, 97] width 80 height 10
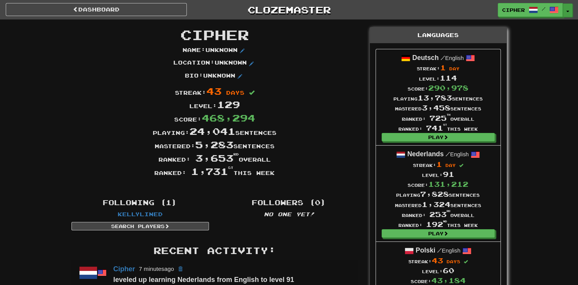
click at [567, 11] on span "button" at bounding box center [567, 12] width 3 height 2
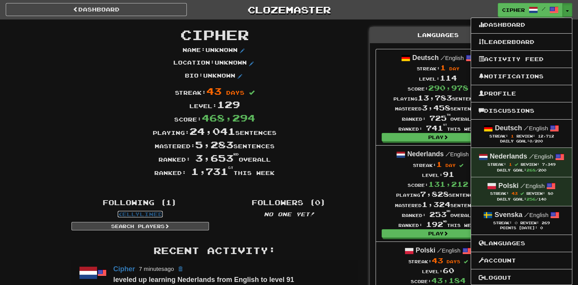
click at [156, 215] on link "KellyLined" at bounding box center [140, 214] width 45 height 6
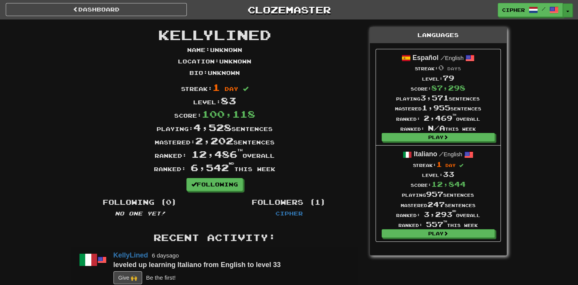
click at [570, 14] on button "Toggle Dropdown" at bounding box center [568, 10] width 10 height 14
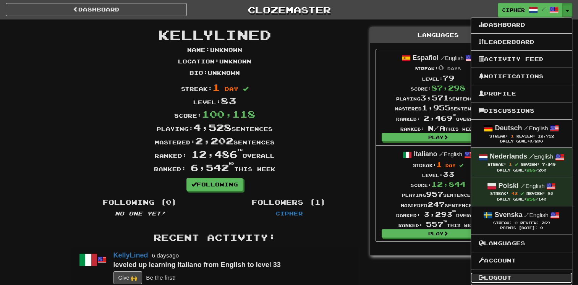
click at [523, 275] on link "Logout" at bounding box center [521, 278] width 101 height 10
